Goal: Check status

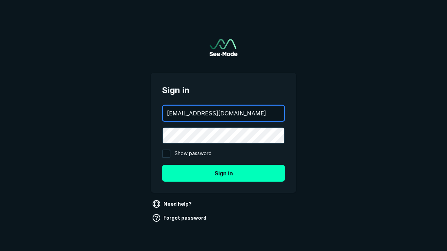
type input "[EMAIL_ADDRESS][DOMAIN_NAME]"
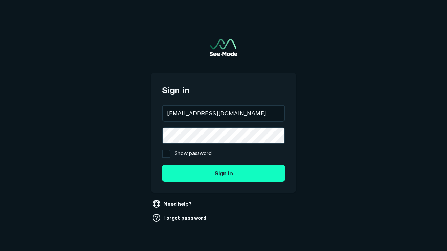
click at [223, 173] on button "Sign in" at bounding box center [223, 173] width 123 height 17
